Goal: Task Accomplishment & Management: Manage account settings

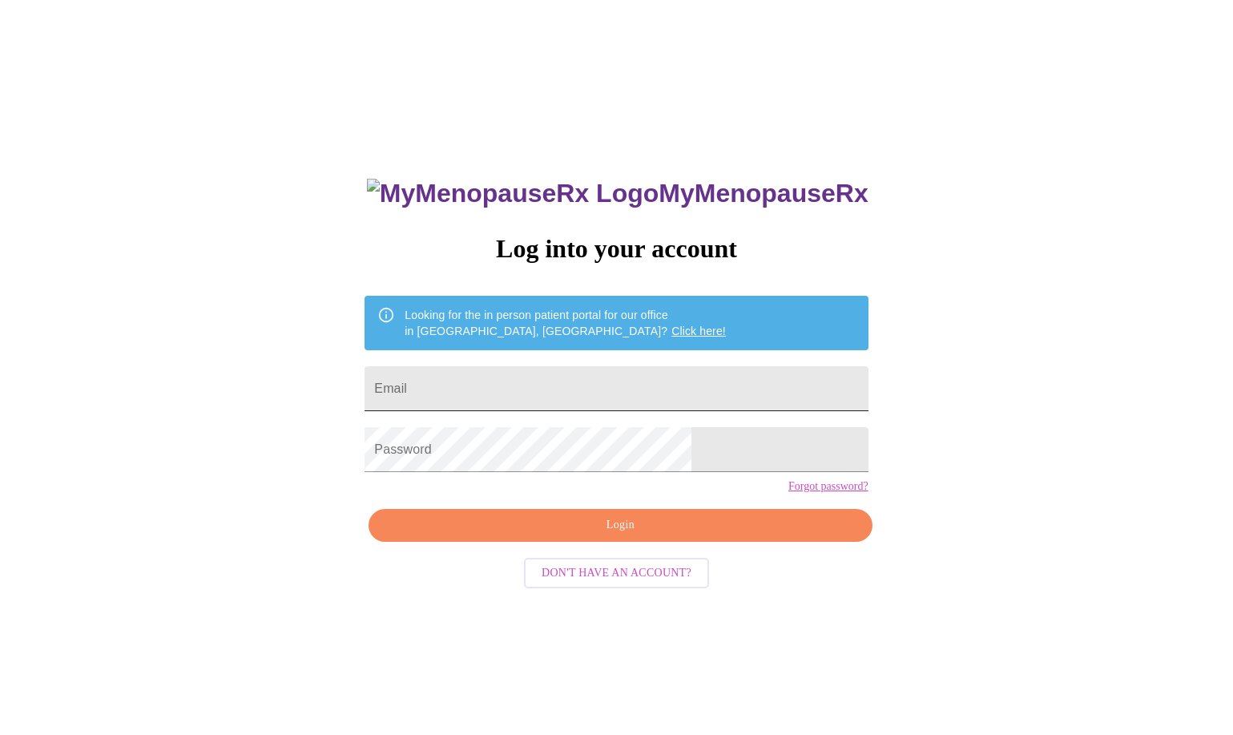
click at [495, 392] on input "Email" at bounding box center [616, 388] width 503 height 45
type input "[EMAIL_ADDRESS][DOMAIN_NAME]"
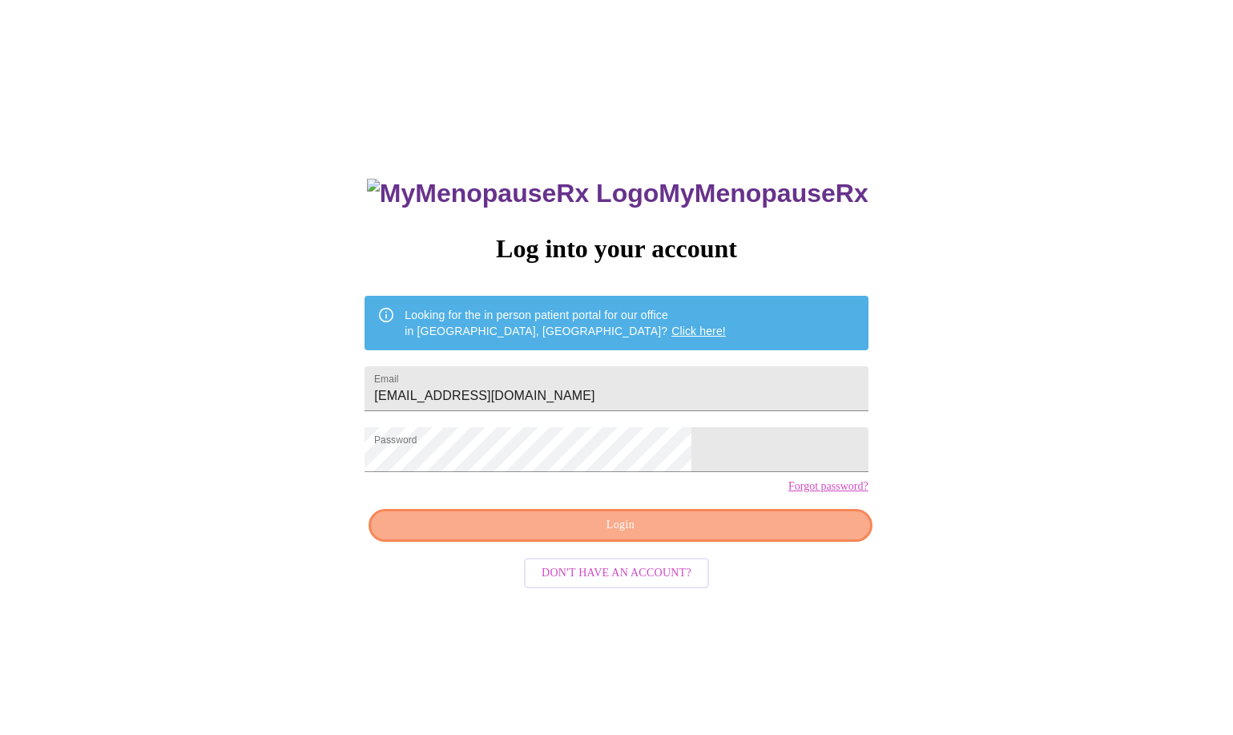
click at [716, 535] on span "Login" at bounding box center [620, 525] width 466 height 20
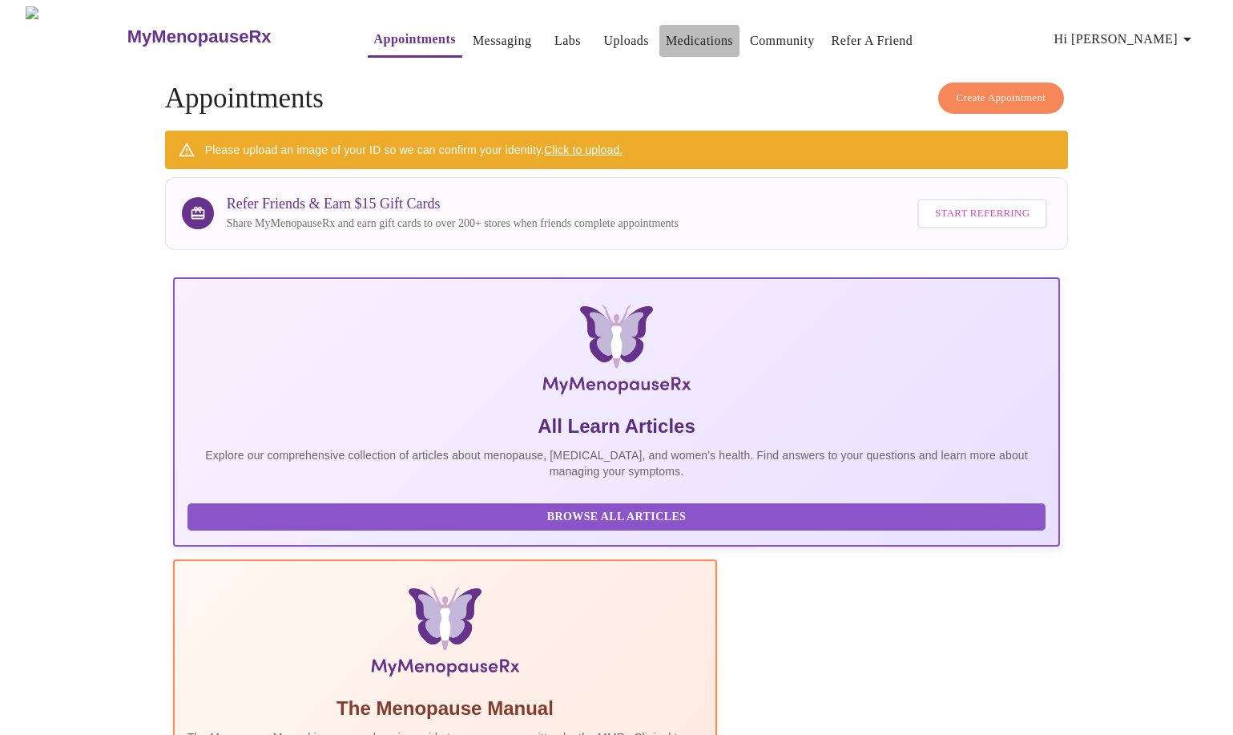
click at [666, 35] on link "Medications" at bounding box center [699, 41] width 67 height 22
